Goal: Task Accomplishment & Management: Use online tool/utility

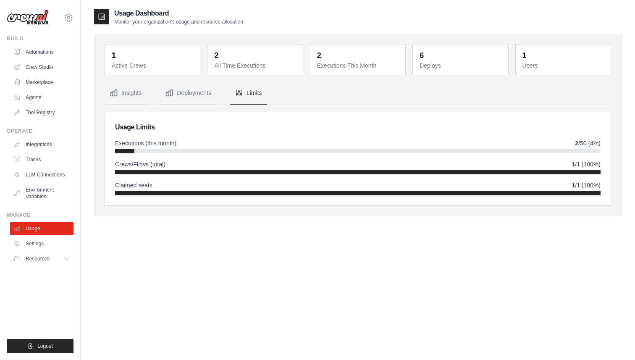
click at [245, 63] on dt "All Time Executions" at bounding box center [255, 65] width 83 height 8
click at [48, 78] on link "Marketplace" at bounding box center [42, 82] width 63 height 13
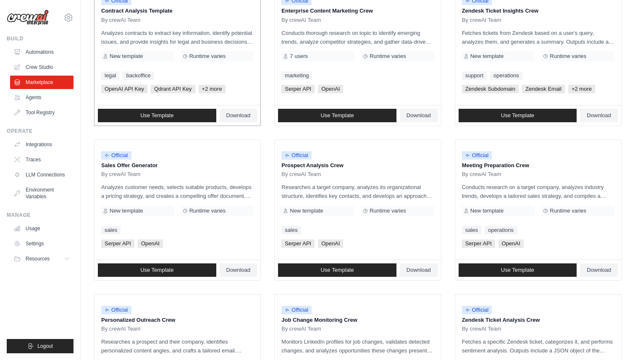
scroll to position [129, 0]
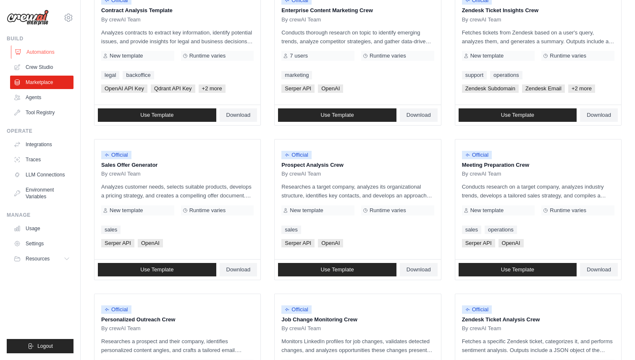
click at [35, 51] on link "Automations" at bounding box center [42, 51] width 63 height 13
click at [305, 90] on span "Serper API" at bounding box center [297, 88] width 33 height 8
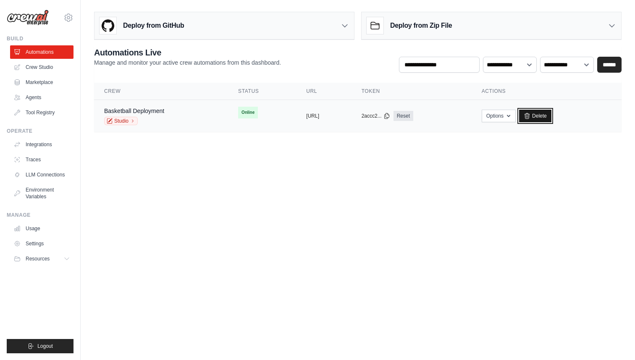
click at [551, 113] on link "Delete" at bounding box center [535, 116] width 32 height 13
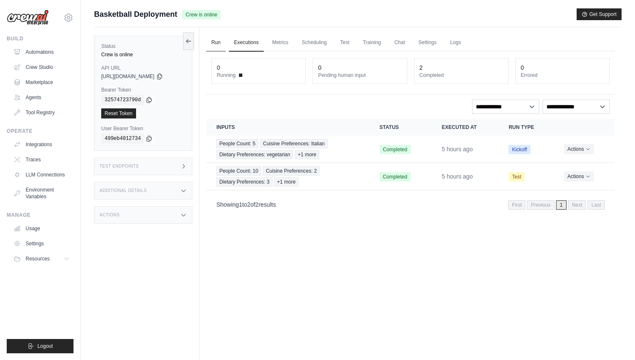
click at [213, 46] on link "Run" at bounding box center [215, 43] width 19 height 18
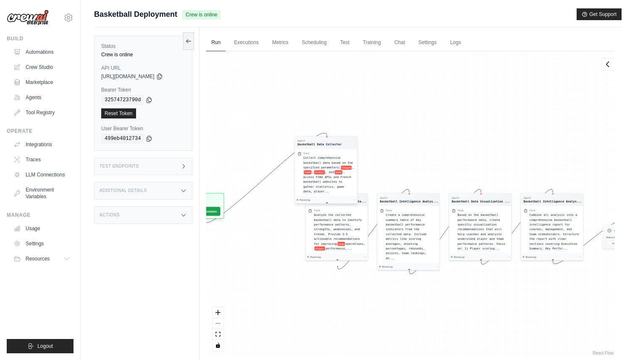
drag, startPoint x: 255, startPoint y: 176, endPoint x: 316, endPoint y: 134, distance: 74.3
click at [316, 193] on div "Agent Basketball Data Collector Task Collect comprehensive basketball data base…" at bounding box center [263, 269] width 204 height 153
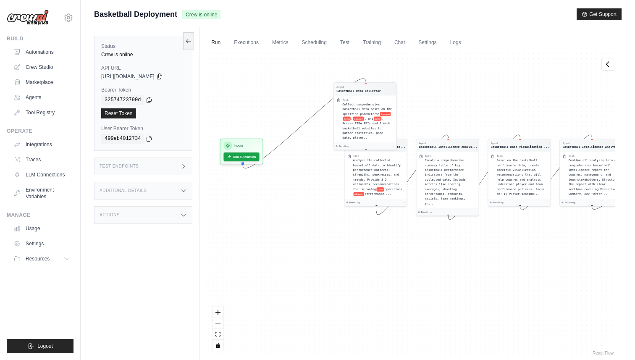
drag, startPoint x: 259, startPoint y: 254, endPoint x: 298, endPoint y: 199, distance: 67.5
click at [298, 199] on div "Agent Basketball Data Collector Task Collect comprehensive basketball data base…" at bounding box center [410, 204] width 409 height 306
click at [156, 216] on div "Actions" at bounding box center [143, 215] width 98 height 18
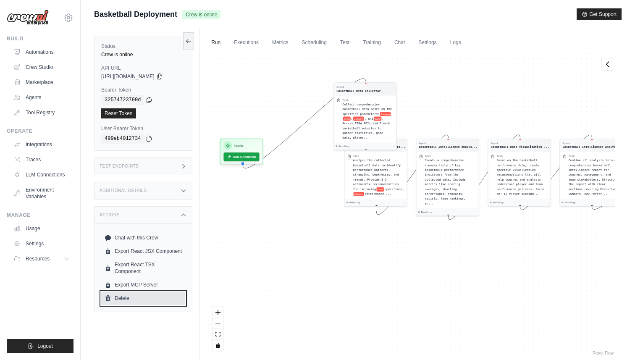
click at [128, 297] on link "Delete" at bounding box center [143, 297] width 84 height 13
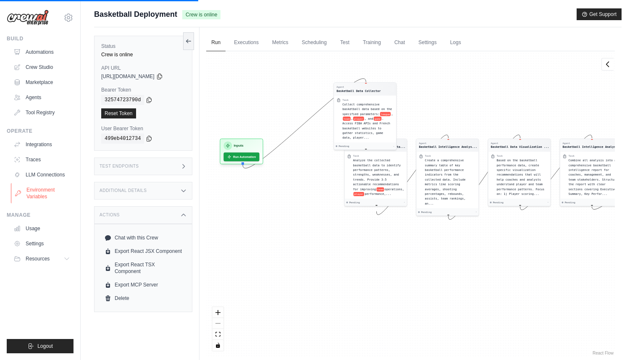
click at [50, 194] on link "Environment Variables" at bounding box center [42, 193] width 63 height 20
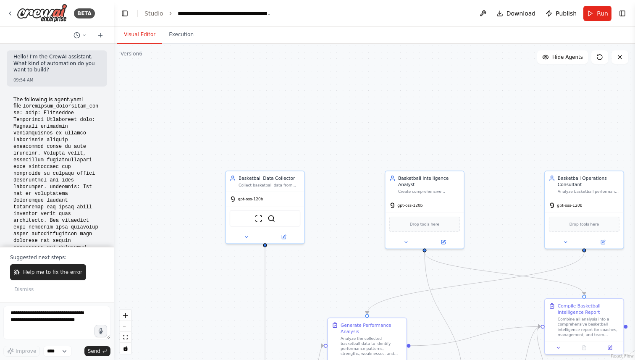
scroll to position [3142, 0]
